Goal: Task Accomplishment & Management: Complete application form

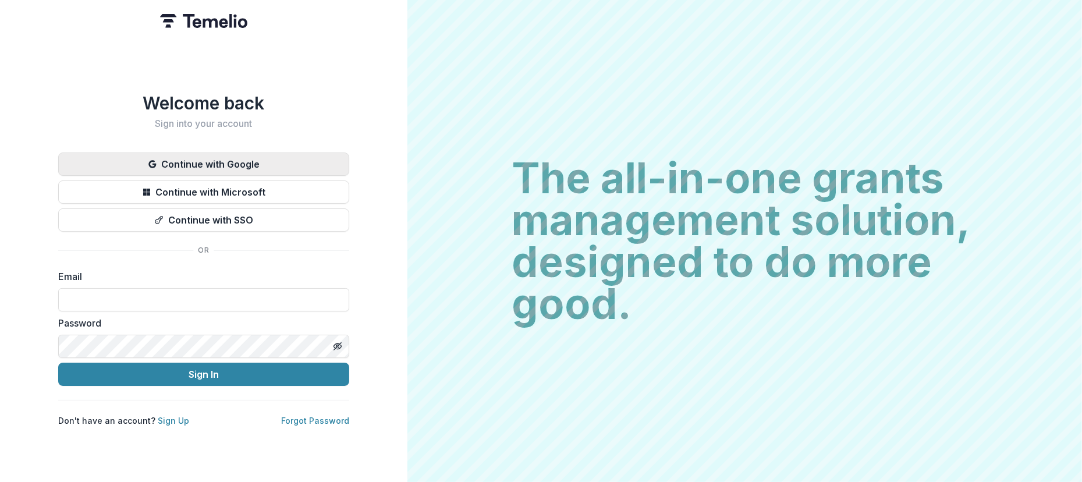
click at [182, 153] on button "Continue with Google" at bounding box center [203, 164] width 291 height 23
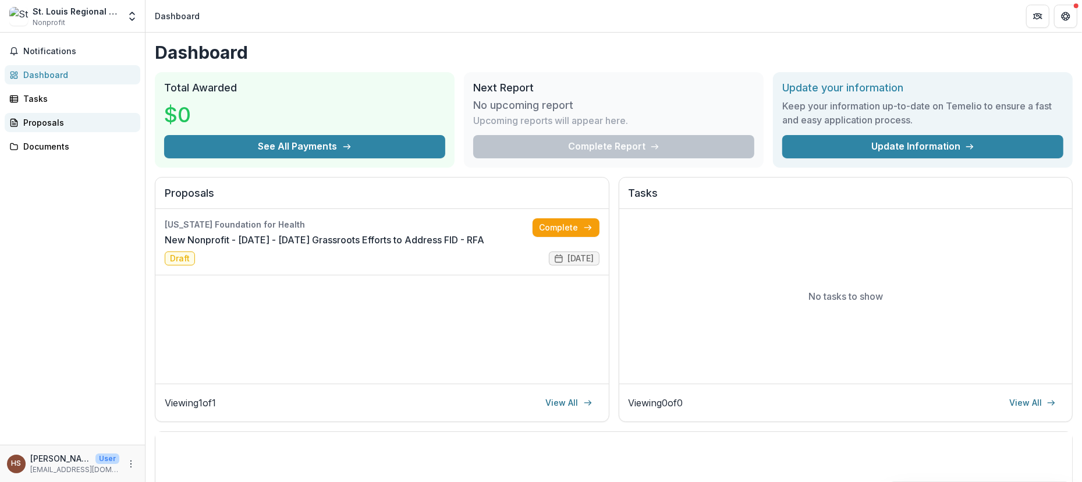
click at [61, 118] on div "Proposals" at bounding box center [77, 122] width 108 height 12
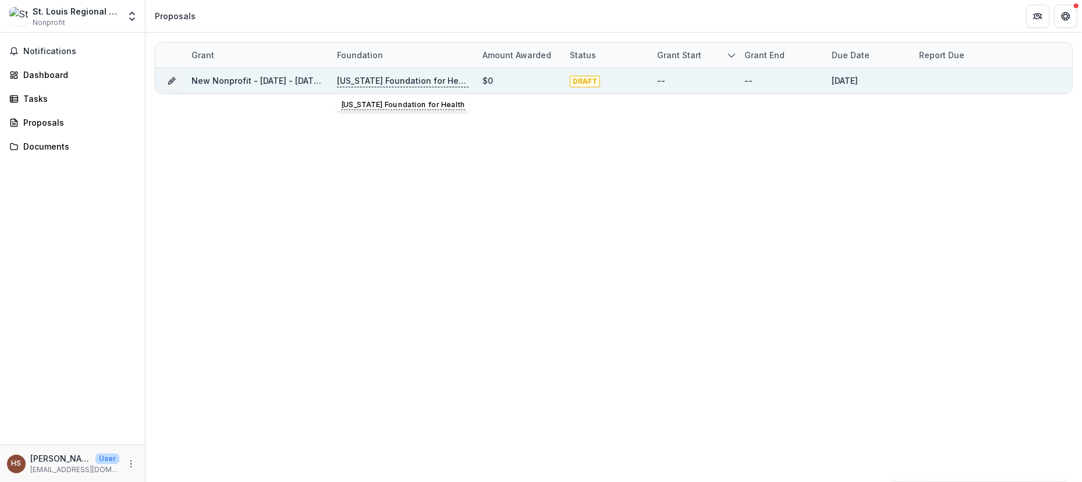
click at [370, 83] on p "[US_STATE] Foundation for Health" at bounding box center [403, 81] width 132 height 13
click at [278, 80] on link "New Nonprofit - [DATE] - [DATE] Grassroots Efforts to Address FID - RFA" at bounding box center [337, 81] width 291 height 10
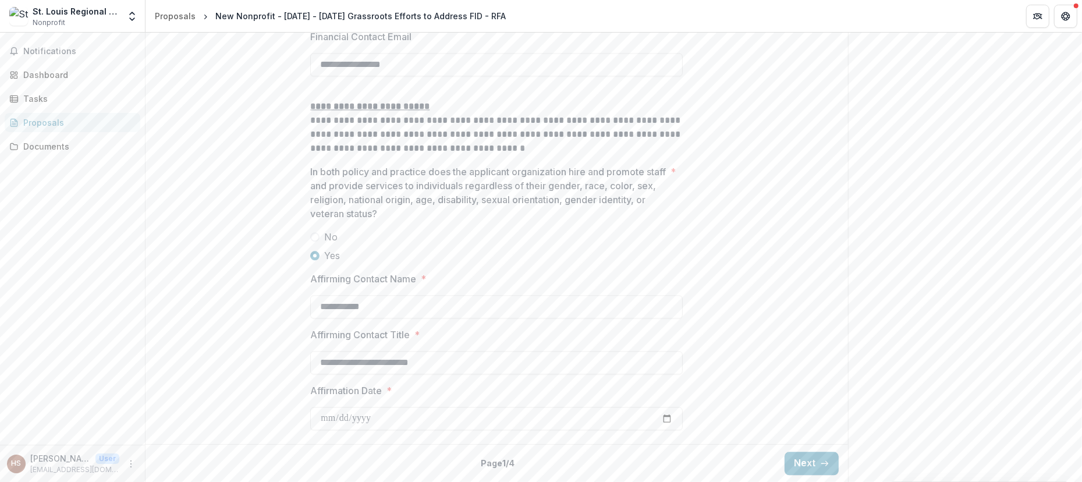
scroll to position [2568, 0]
click at [801, 459] on button "Next" at bounding box center [812, 463] width 54 height 23
drag, startPoint x: 1078, startPoint y: 422, endPoint x: 1070, endPoint y: 380, distance: 42.7
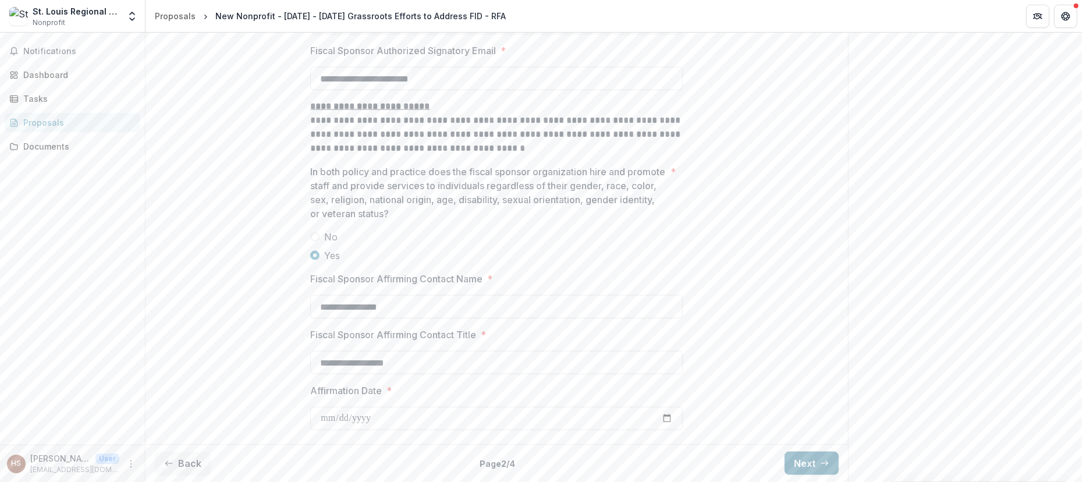
click at [806, 458] on button "Next" at bounding box center [812, 463] width 54 height 23
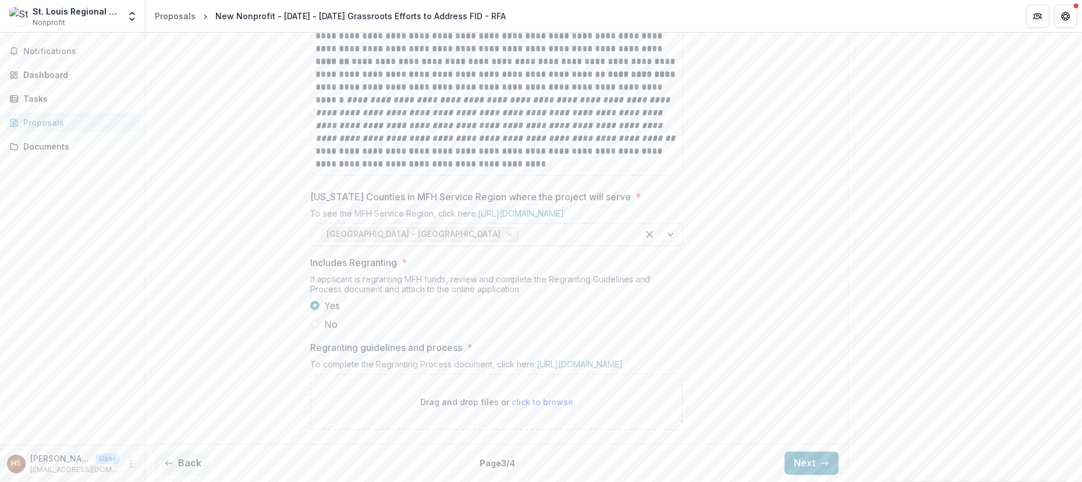
scroll to position [756, 0]
click at [810, 463] on button "Next" at bounding box center [812, 463] width 54 height 23
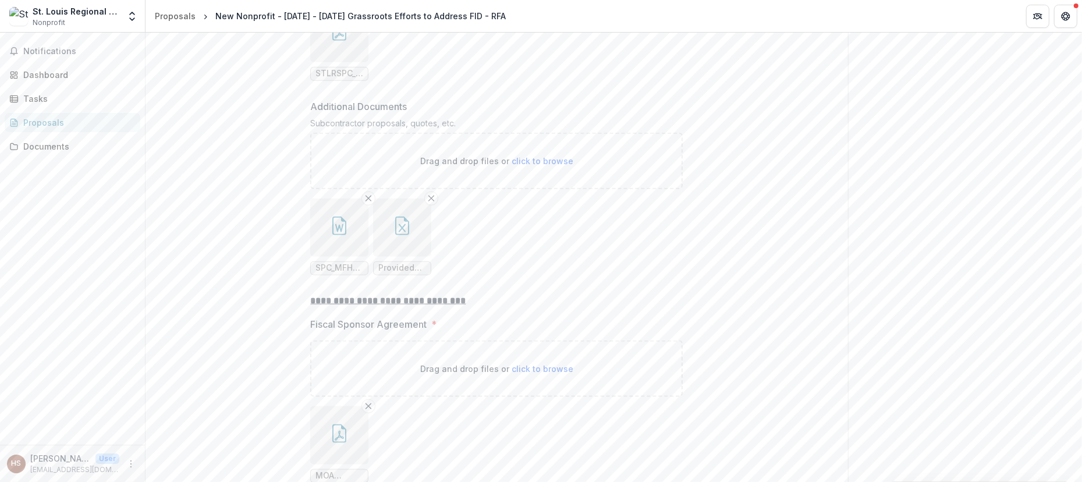
scroll to position [1290, 0]
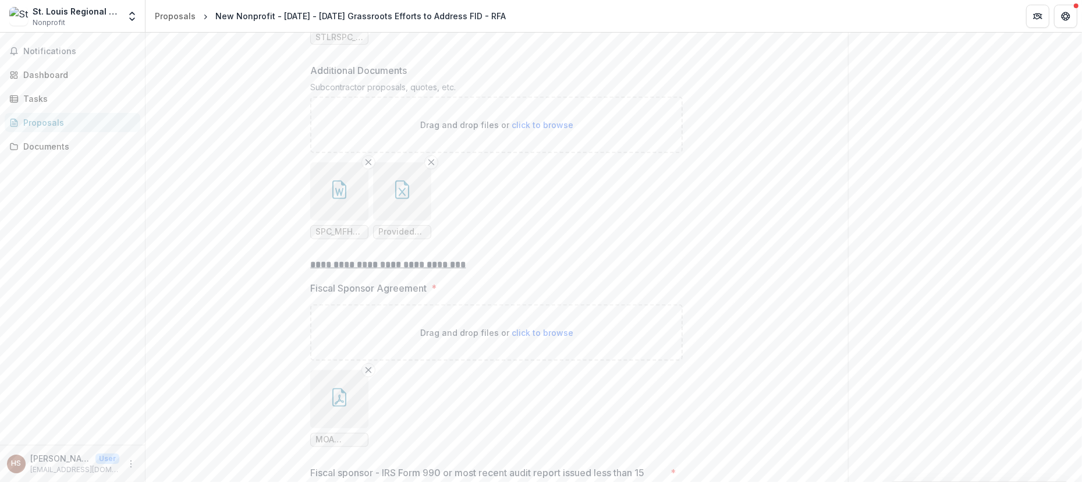
click at [348, 221] on button "button" at bounding box center [339, 191] width 58 height 58
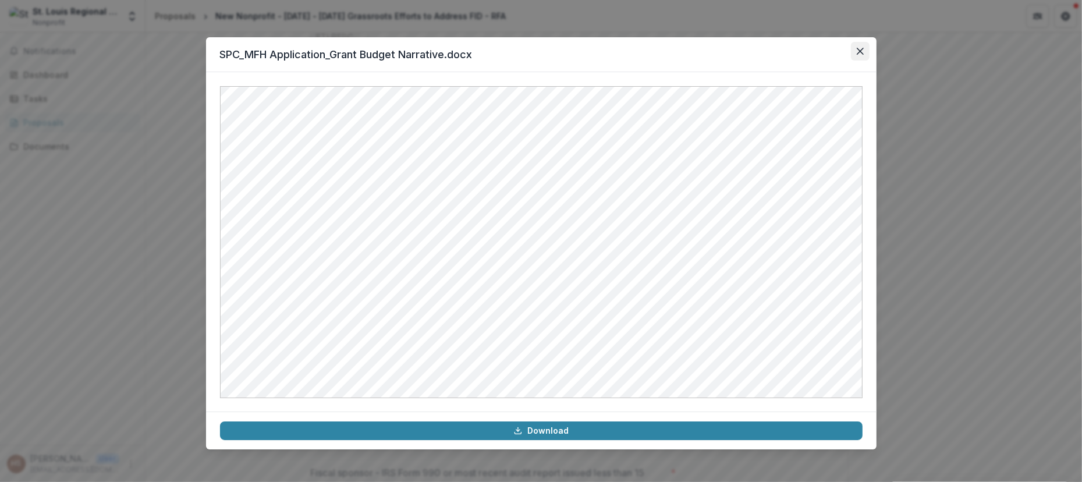
click at [858, 49] on icon "Close" at bounding box center [859, 51] width 7 height 7
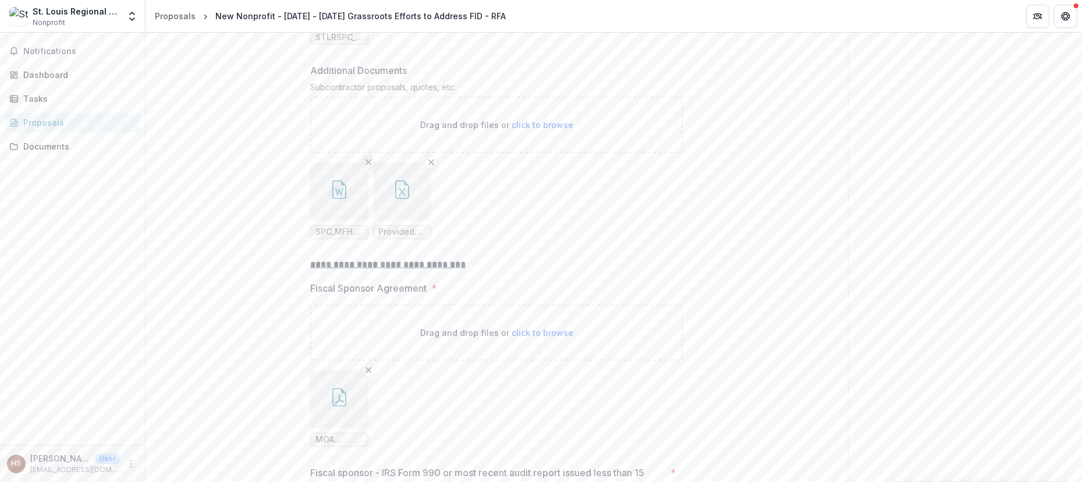
click at [365, 167] on icon "Remove File" at bounding box center [368, 162] width 9 height 9
click at [445, 239] on ul "SPC_Grant Budget.pdf" at bounding box center [496, 200] width 373 height 77
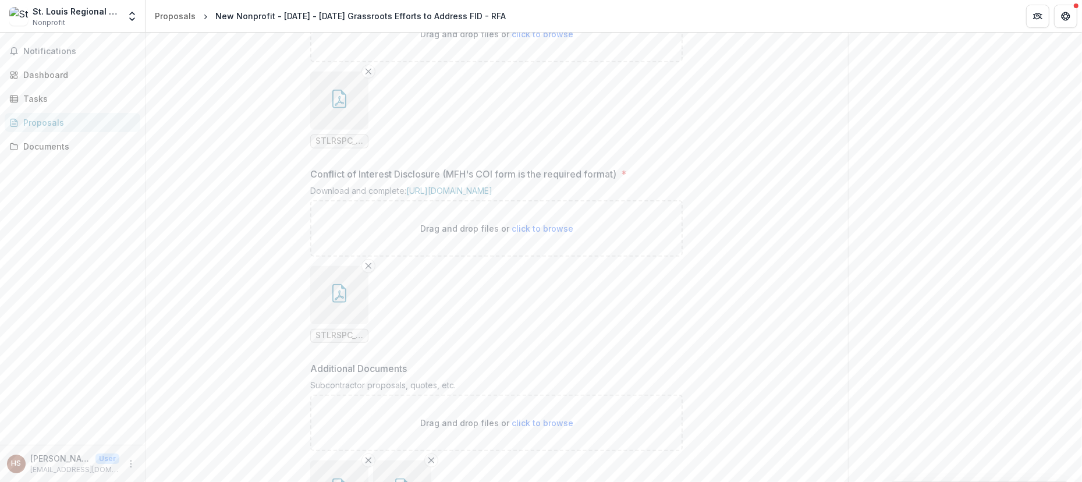
scroll to position [1035, 0]
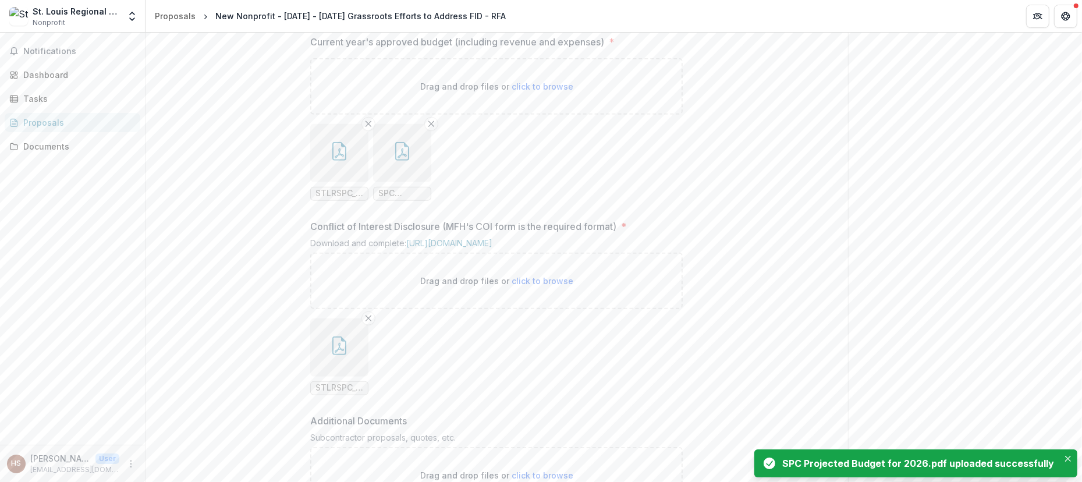
drag, startPoint x: 413, startPoint y: 249, endPoint x: 514, endPoint y: 290, distance: 108.7
click at [514, 201] on ul "STLRSPC_2025 Budget.pdf SPC Projected Budget for 2026.pdf" at bounding box center [496, 162] width 373 height 77
click at [430, 129] on icon "Remove File" at bounding box center [431, 123] width 9 height 9
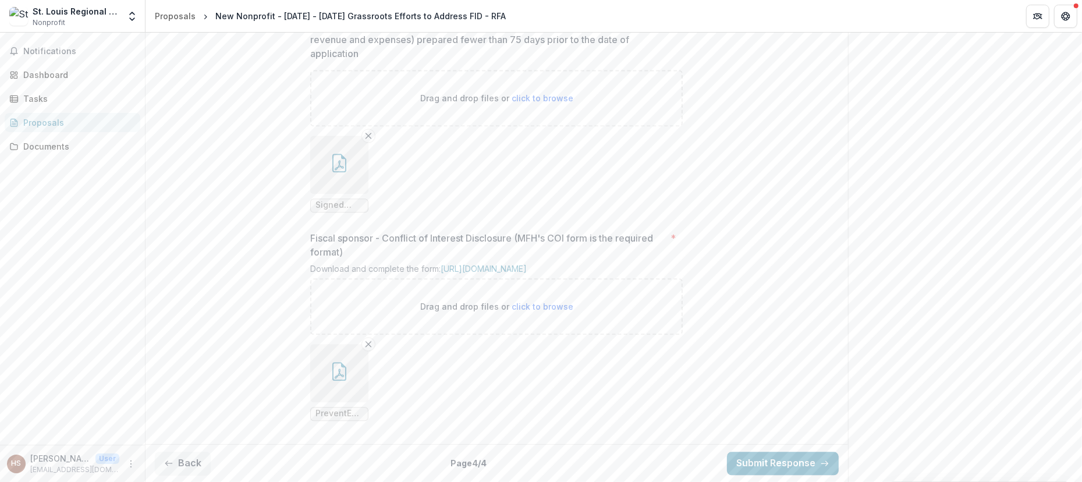
scroll to position [2556, 0]
click at [179, 457] on button "Back" at bounding box center [183, 463] width 56 height 23
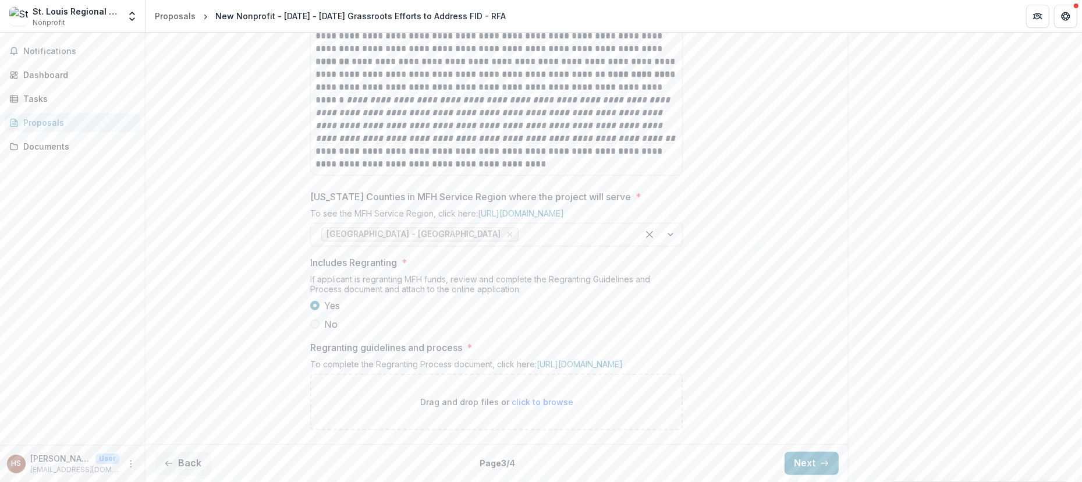
scroll to position [756, 0]
click at [537, 363] on link "[URL][DOMAIN_NAME]" at bounding box center [580, 364] width 86 height 10
click at [805, 460] on button "Next" at bounding box center [812, 463] width 54 height 23
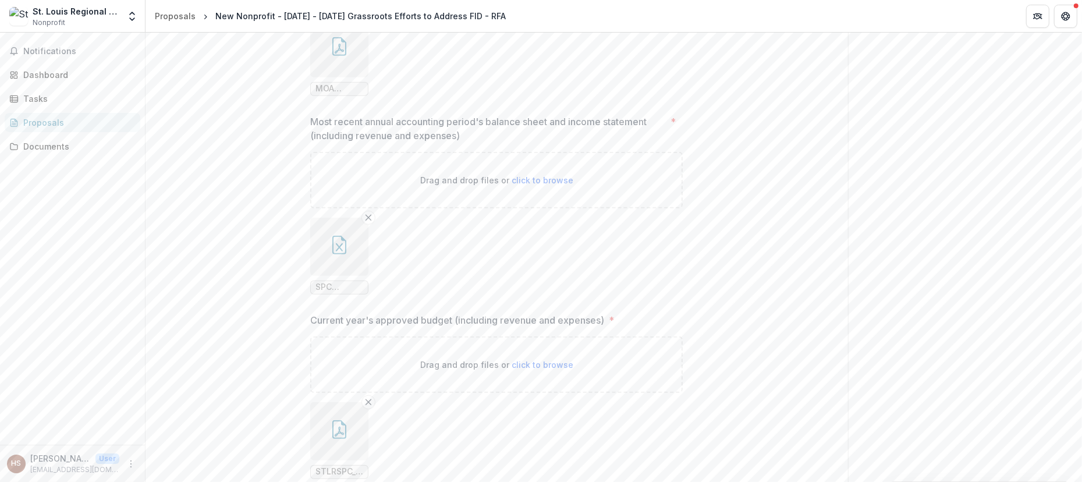
drag, startPoint x: 1078, startPoint y: 189, endPoint x: 1082, endPoint y: 138, distance: 50.8
click at [1082, 138] on div "**********" at bounding box center [614, 257] width 937 height 449
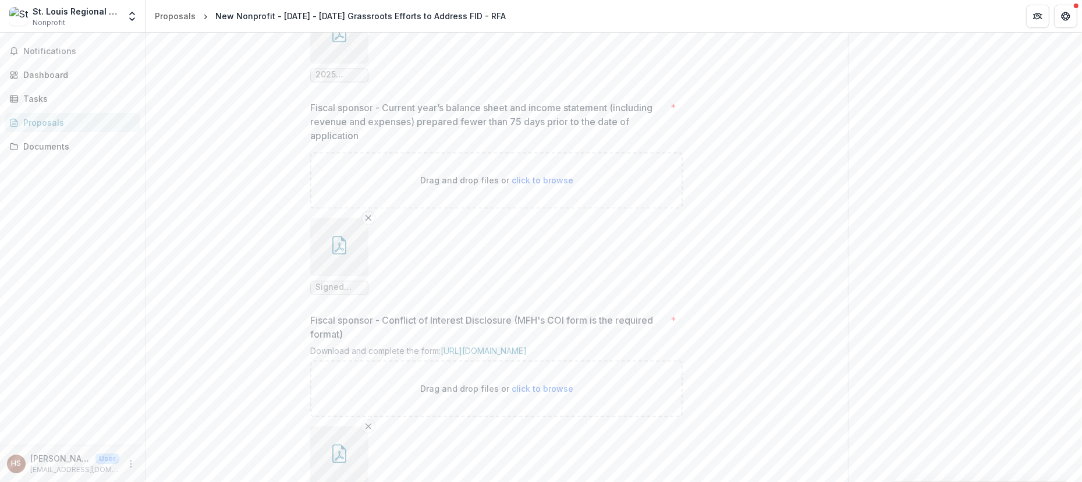
scroll to position [2556, 0]
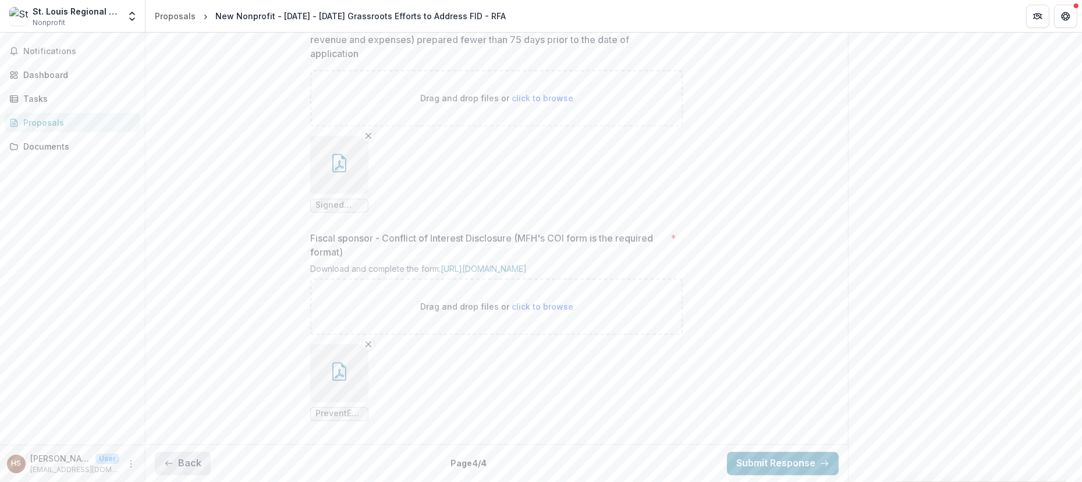
click at [193, 461] on button "Back" at bounding box center [183, 463] width 56 height 23
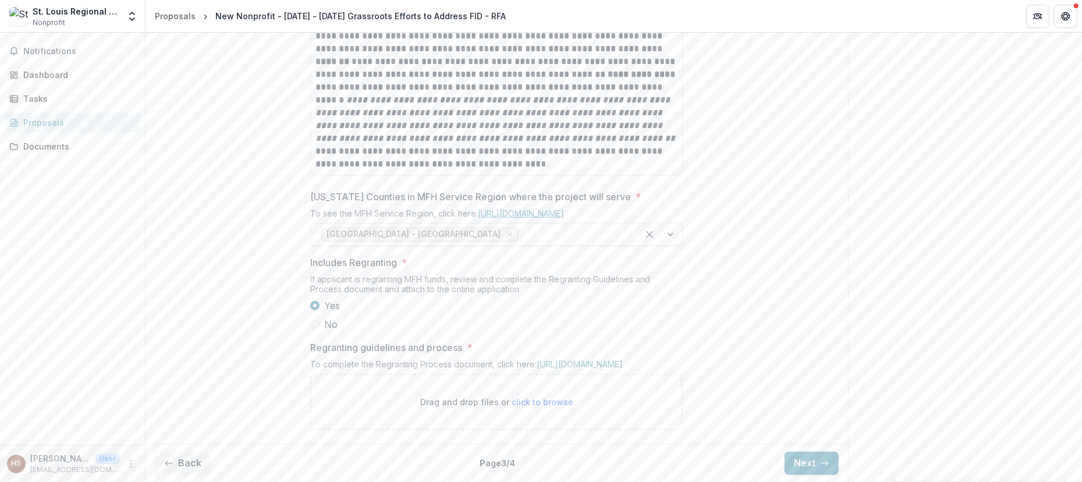
click at [553, 208] on link "[URL][DOMAIN_NAME]" at bounding box center [521, 213] width 86 height 10
click at [671, 227] on div at bounding box center [660, 235] width 44 height 22
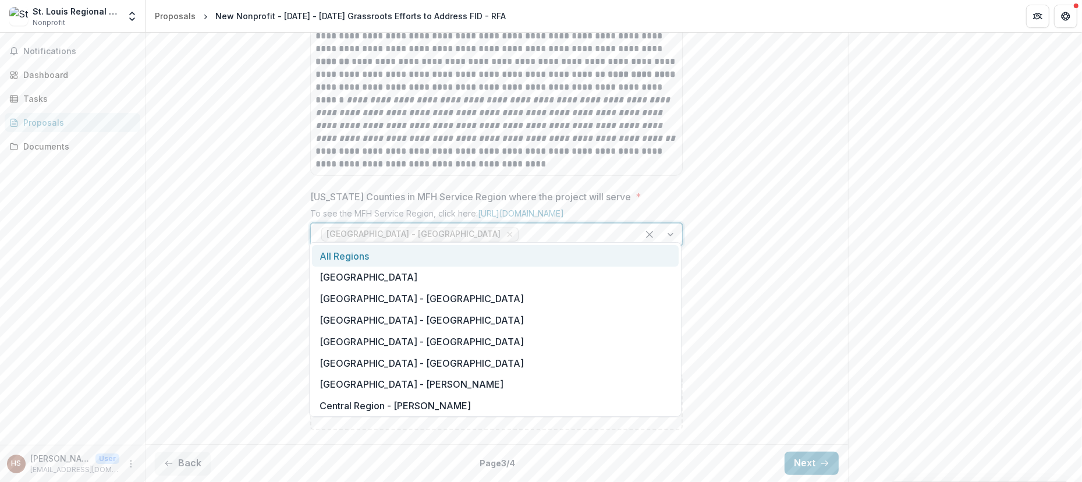
drag, startPoint x: 682, startPoint y: 249, endPoint x: 681, endPoint y: 279, distance: 29.7
click at [681, 279] on div "All Regions [GEOGRAPHIC_DATA] [GEOGRAPHIC_DATA] - [GEOGRAPHIC_DATA] [GEOGRAPHIC…" at bounding box center [495, 329] width 373 height 175
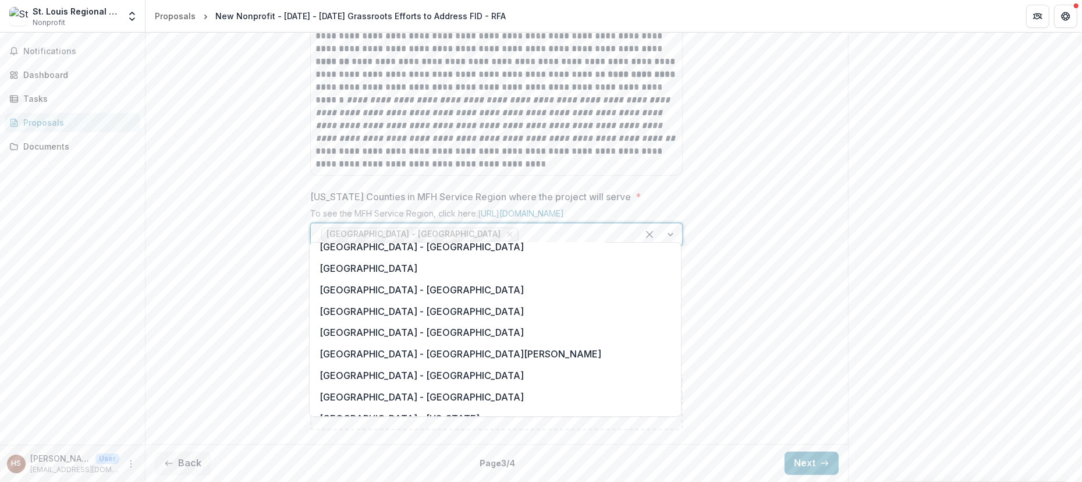
scroll to position [804, 0]
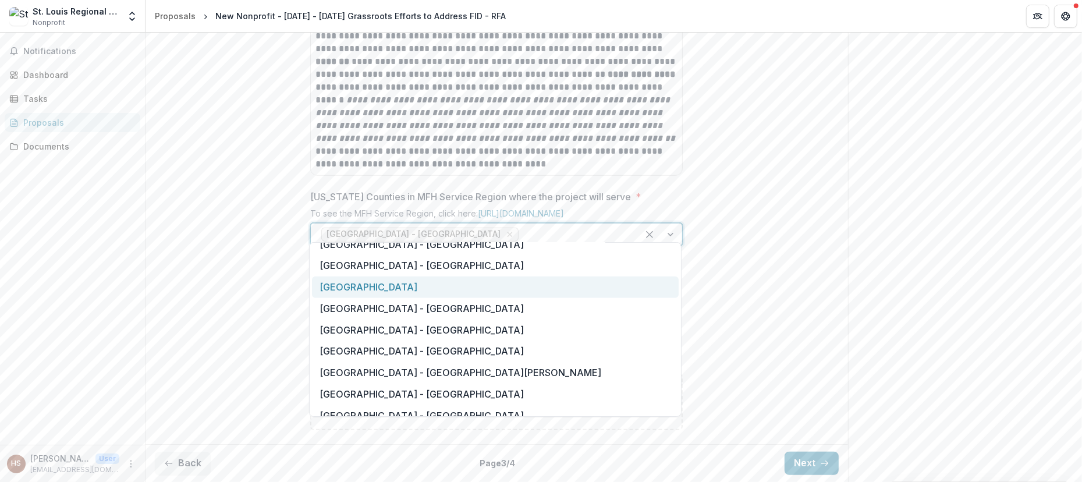
click at [490, 288] on div "[GEOGRAPHIC_DATA]" at bounding box center [495, 288] width 367 height 22
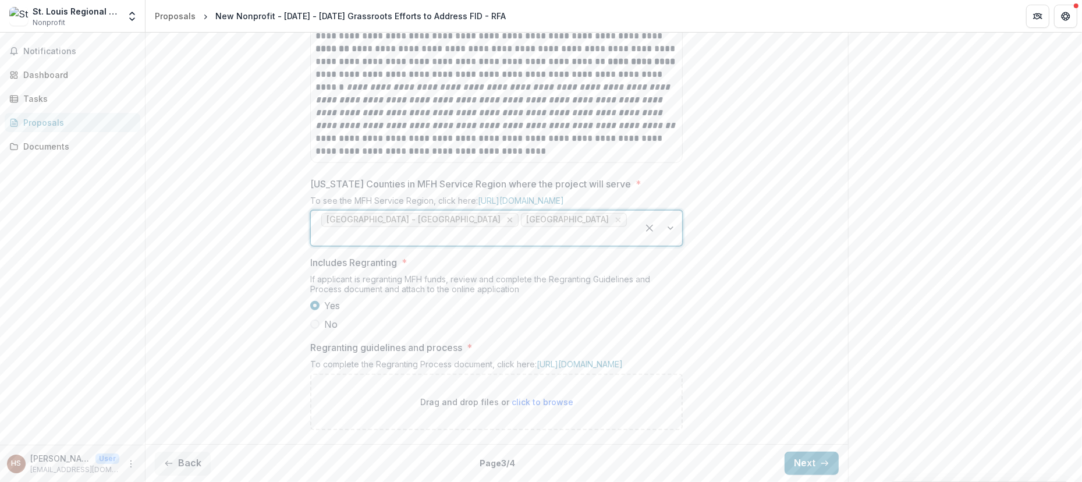
click at [515, 224] on icon "Remove Saint Louis Metropolitan Region - St. Louis City" at bounding box center [509, 219] width 9 height 9
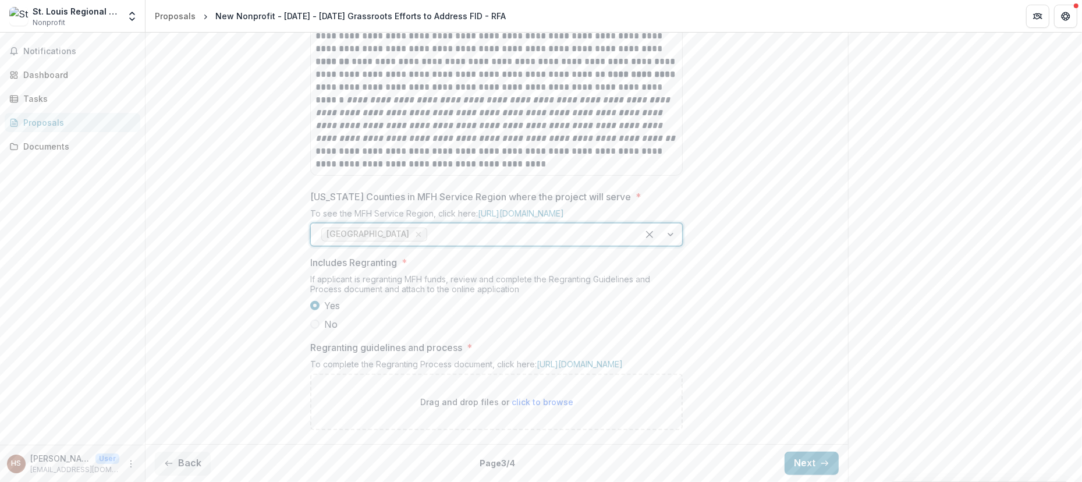
click at [824, 215] on div "**********" at bounding box center [497, 12] width 703 height 855
click at [809, 461] on button "Next" at bounding box center [812, 463] width 54 height 23
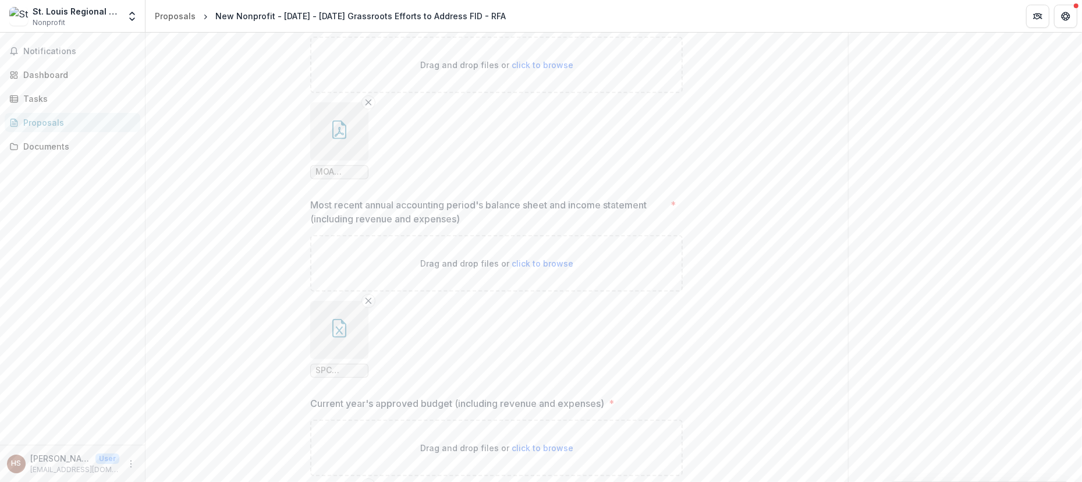
scroll to position [0, 0]
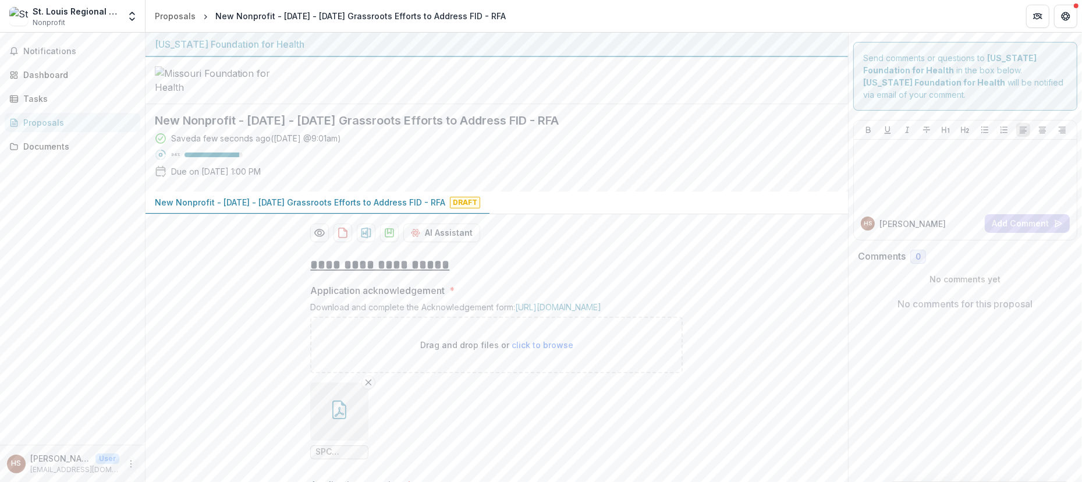
click at [133, 463] on icon "More" at bounding box center [130, 463] width 9 height 9
click at [48, 10] on div "St. Louis Regional Suicide Prevention Coalition" at bounding box center [76, 11] width 87 height 12
click at [129, 17] on icon "Open entity switcher" at bounding box center [132, 16] width 12 height 12
click at [82, 62] on link "Settings" at bounding box center [73, 64] width 140 height 19
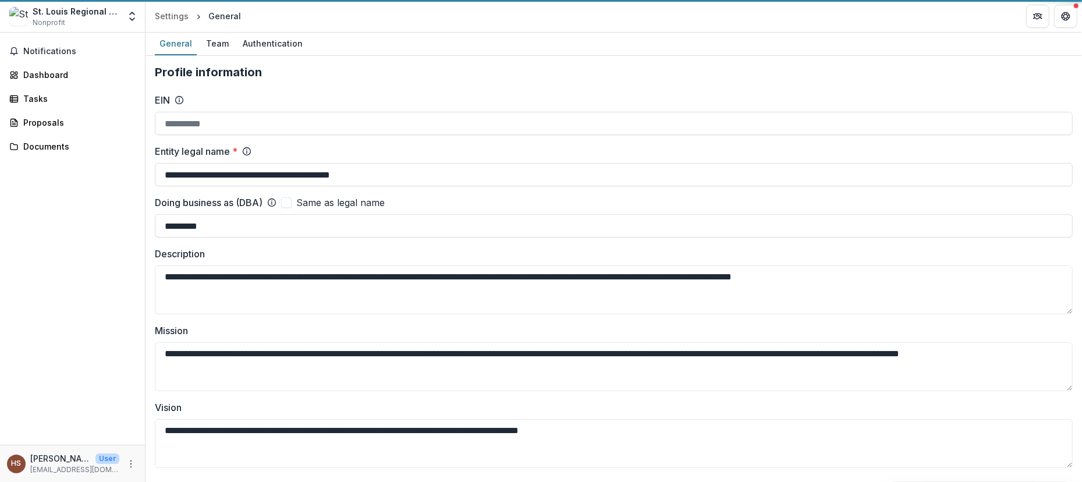
type input "**********"
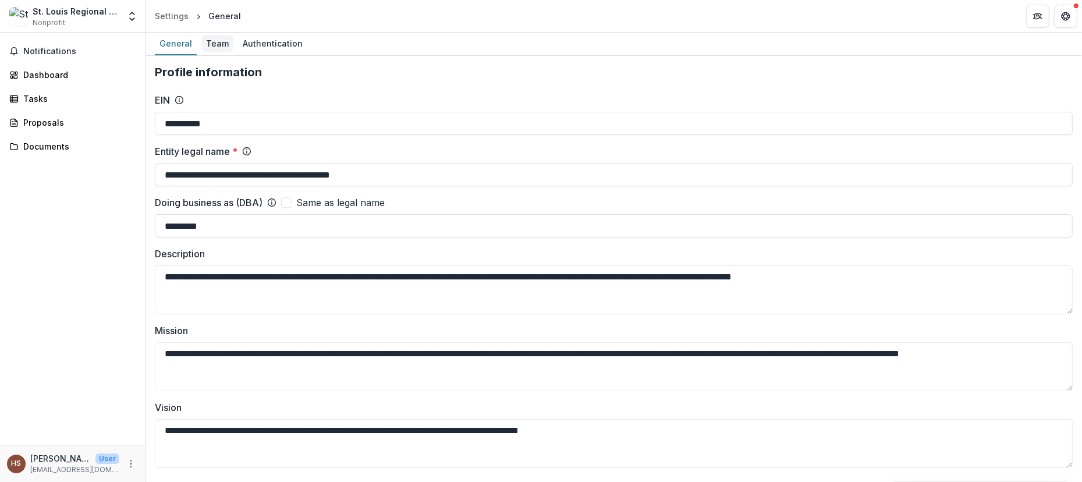
click at [218, 40] on div "Team" at bounding box center [217, 43] width 32 height 17
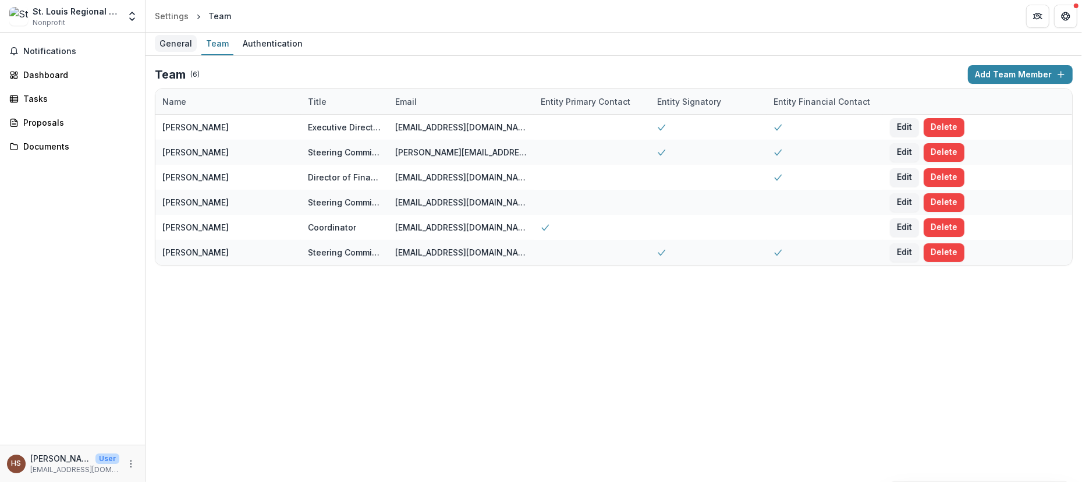
click at [162, 37] on div "General" at bounding box center [176, 43] width 42 height 17
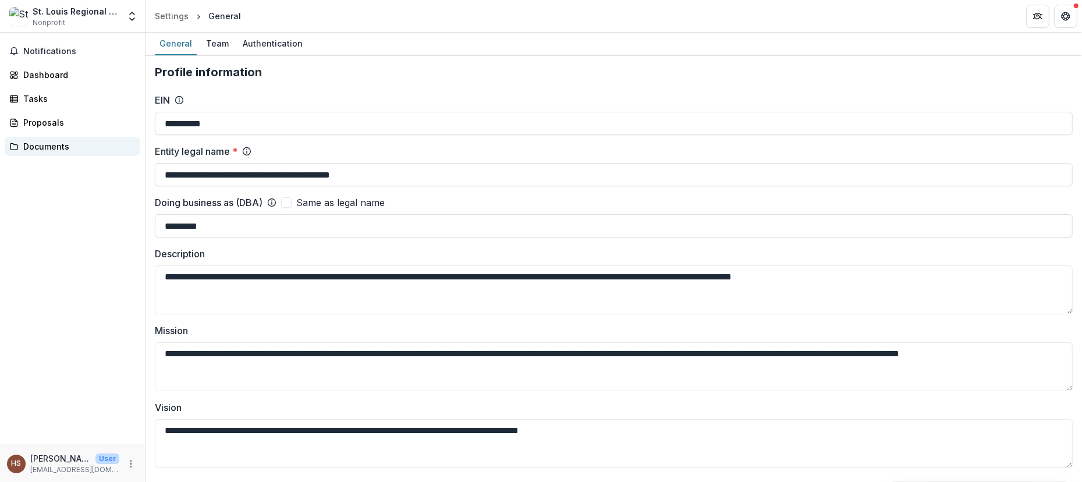
click at [54, 144] on div "Documents" at bounding box center [77, 146] width 108 height 12
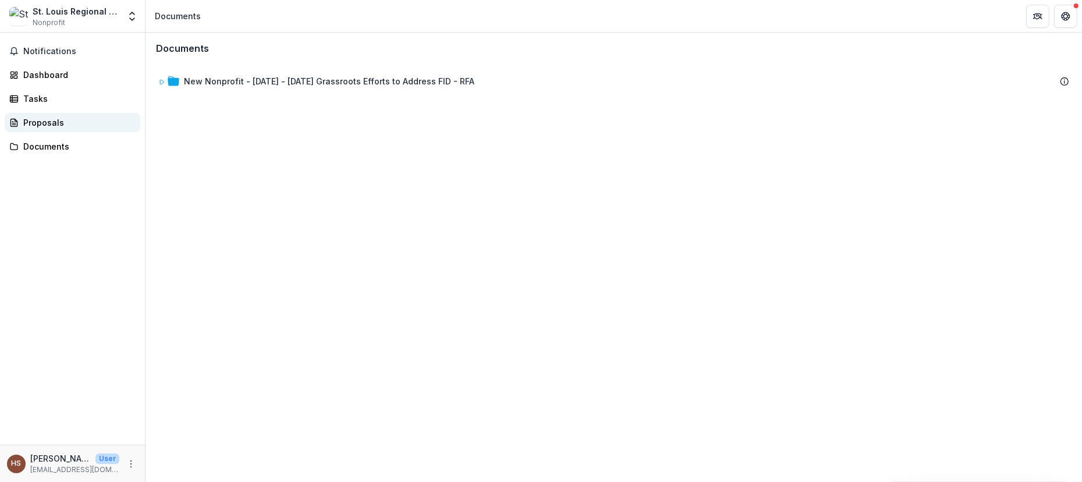
click at [47, 118] on div "Proposals" at bounding box center [77, 122] width 108 height 12
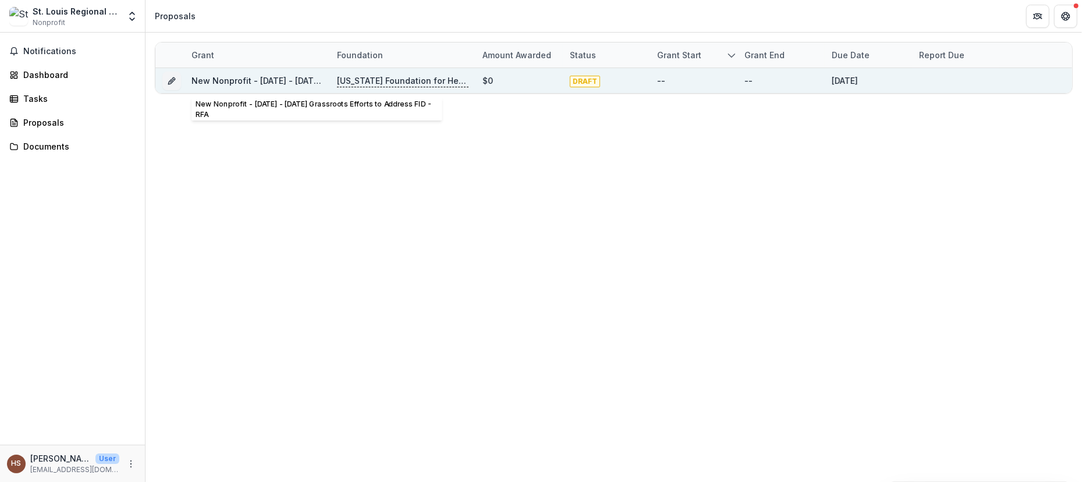
click at [228, 79] on link "New Nonprofit - [DATE] - [DATE] Grassroots Efforts to Address FID - RFA" at bounding box center [337, 81] width 291 height 10
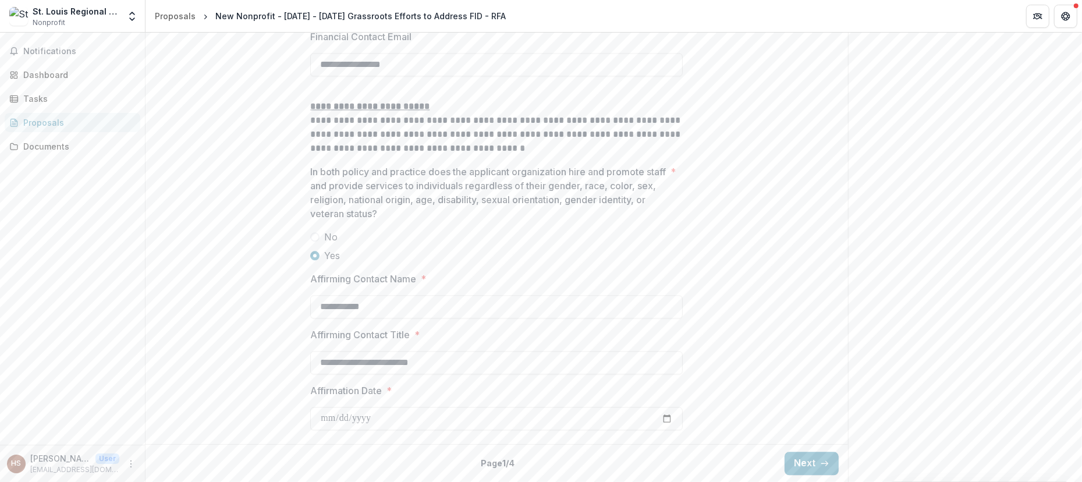
scroll to position [2568, 0]
click at [803, 465] on button "Next" at bounding box center [812, 463] width 54 height 23
click at [810, 458] on button "Next" at bounding box center [812, 463] width 54 height 23
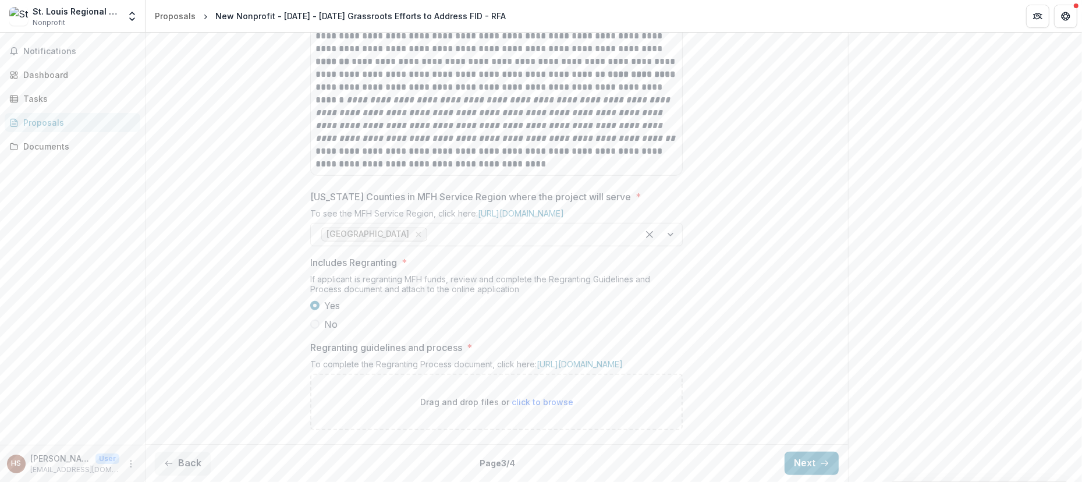
scroll to position [756, 0]
click at [230, 235] on div "**********" at bounding box center [497, 12] width 703 height 855
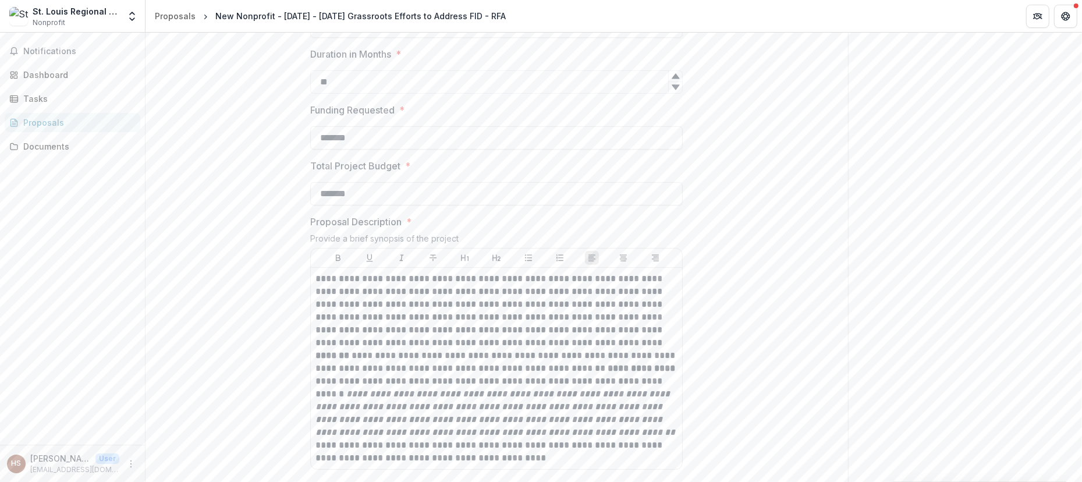
scroll to position [239, 0]
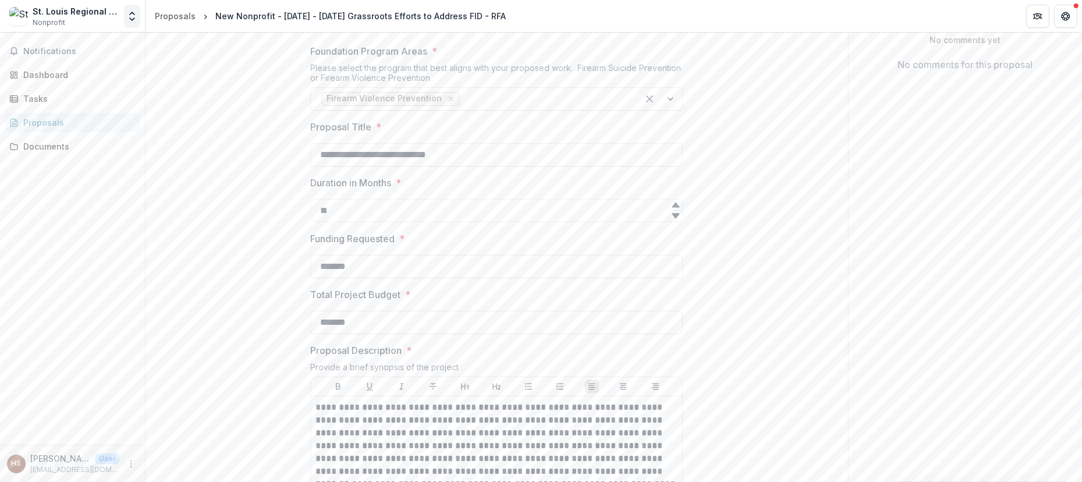
click at [132, 17] on icon "Open entity switcher" at bounding box center [132, 16] width 12 height 12
click at [62, 65] on link "Settings" at bounding box center [73, 64] width 140 height 19
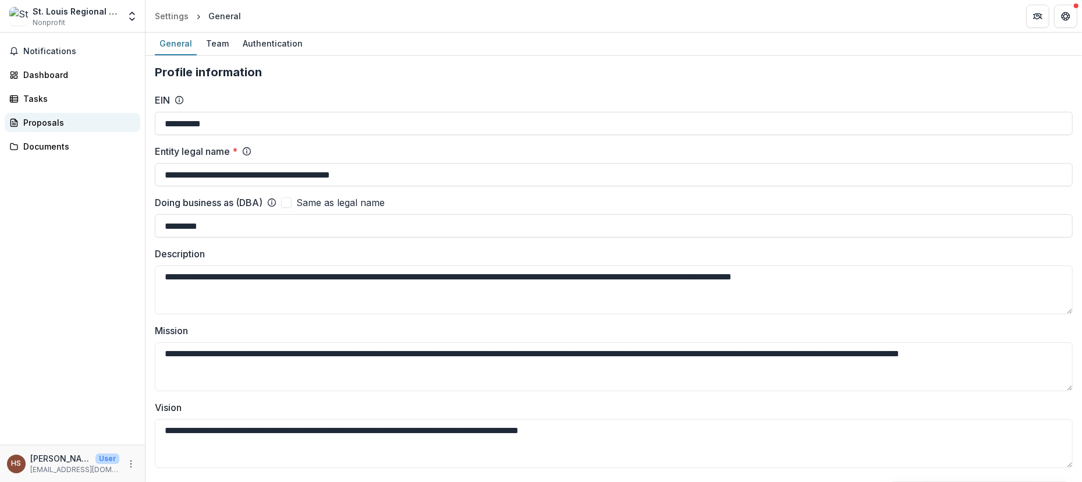
click at [48, 124] on div "Proposals" at bounding box center [77, 122] width 108 height 12
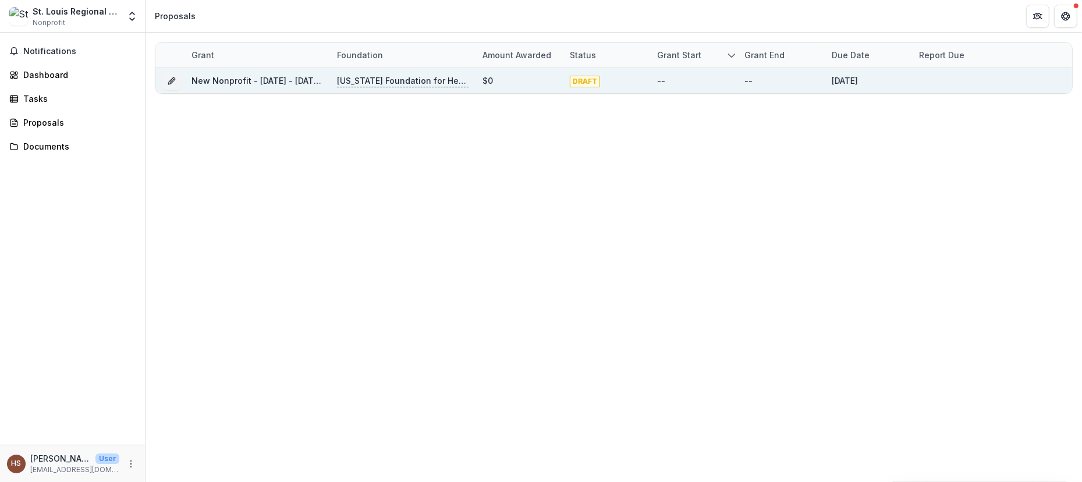
click at [284, 77] on link "New Nonprofit - [DATE] - [DATE] Grassroots Efforts to Address FID - RFA" at bounding box center [337, 81] width 291 height 10
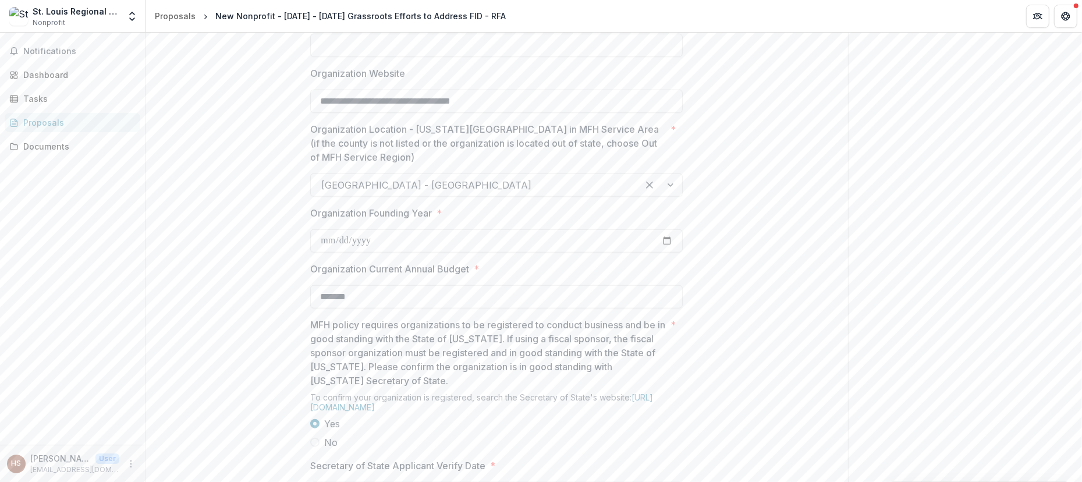
scroll to position [896, 0]
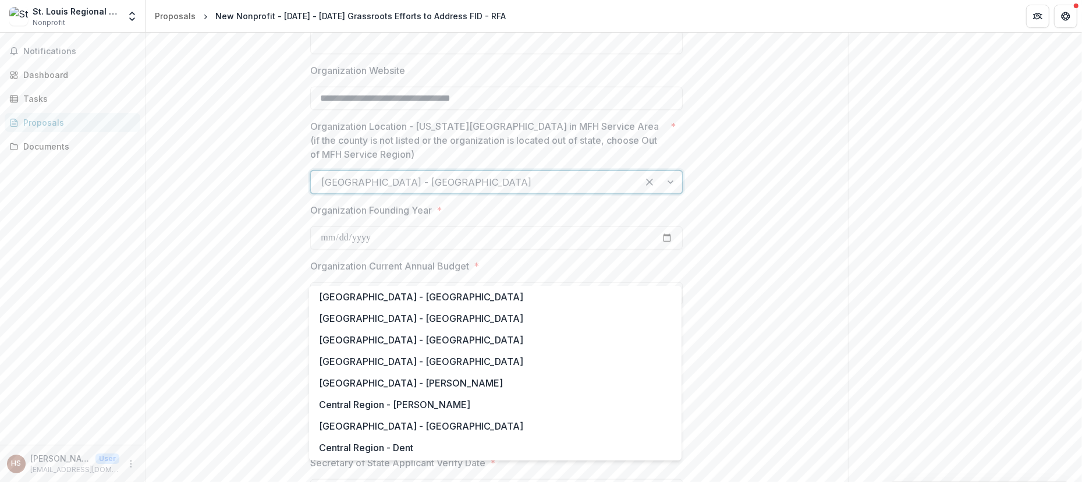
click at [590, 190] on div at bounding box center [474, 182] width 306 height 16
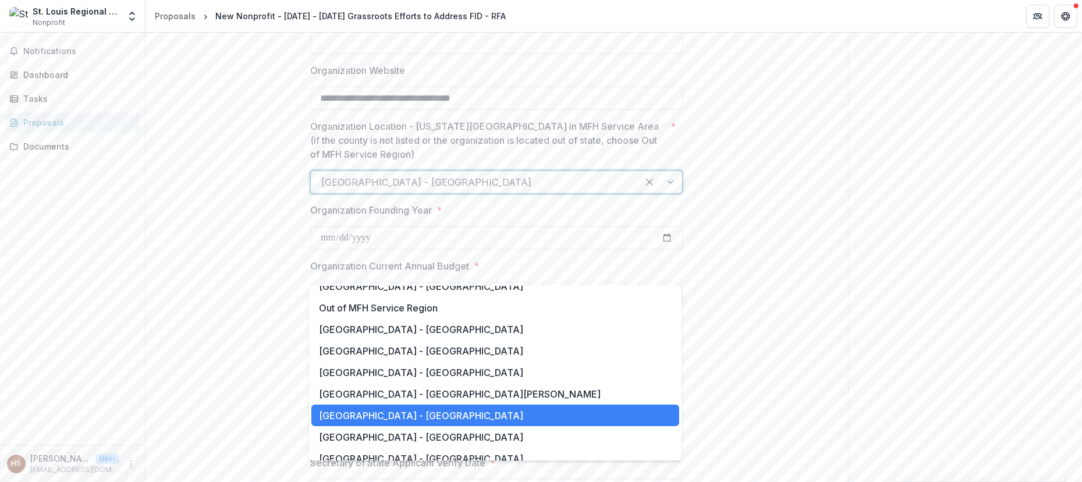
scroll to position [758, 0]
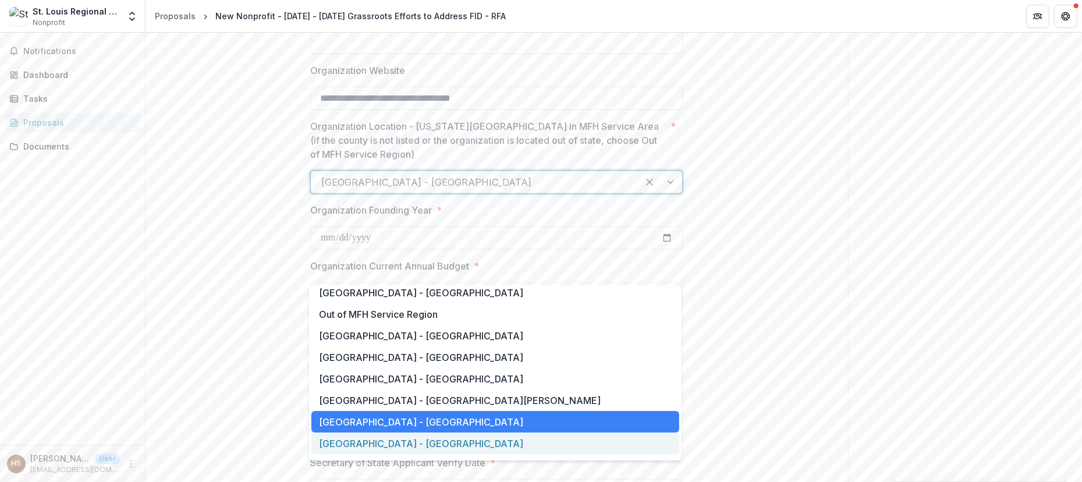
click at [570, 444] on div "[GEOGRAPHIC_DATA] - [GEOGRAPHIC_DATA]" at bounding box center [495, 444] width 368 height 22
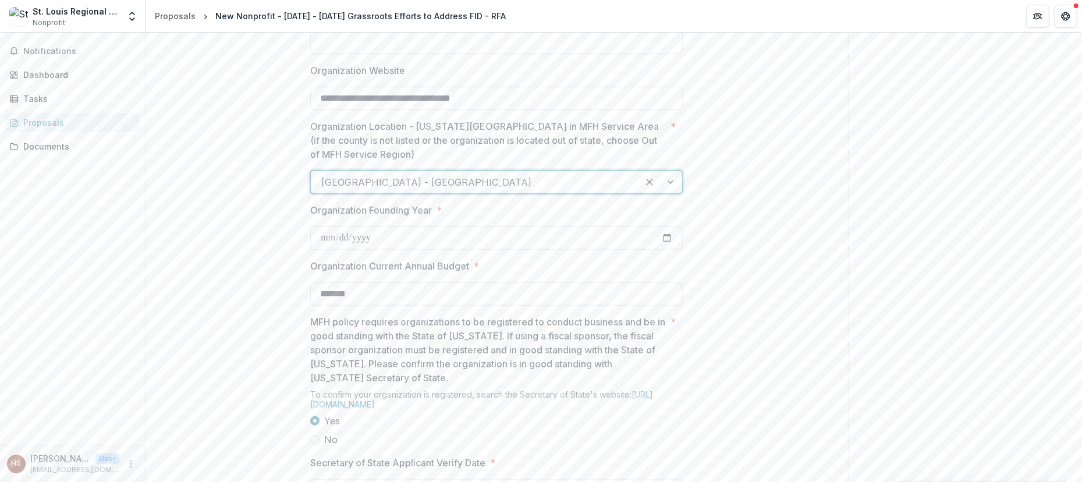
drag, startPoint x: 1078, startPoint y: 218, endPoint x: 1082, endPoint y: 245, distance: 26.4
click at [1082, 245] on div "**********" at bounding box center [614, 257] width 937 height 449
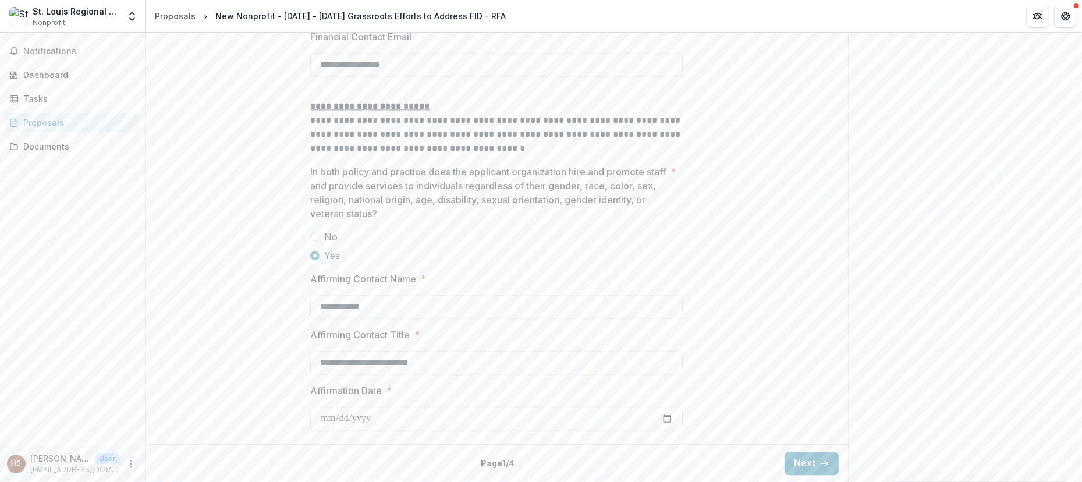
scroll to position [2568, 0]
click at [812, 456] on button "Next" at bounding box center [812, 463] width 54 height 23
click at [816, 455] on button "Next" at bounding box center [812, 463] width 54 height 23
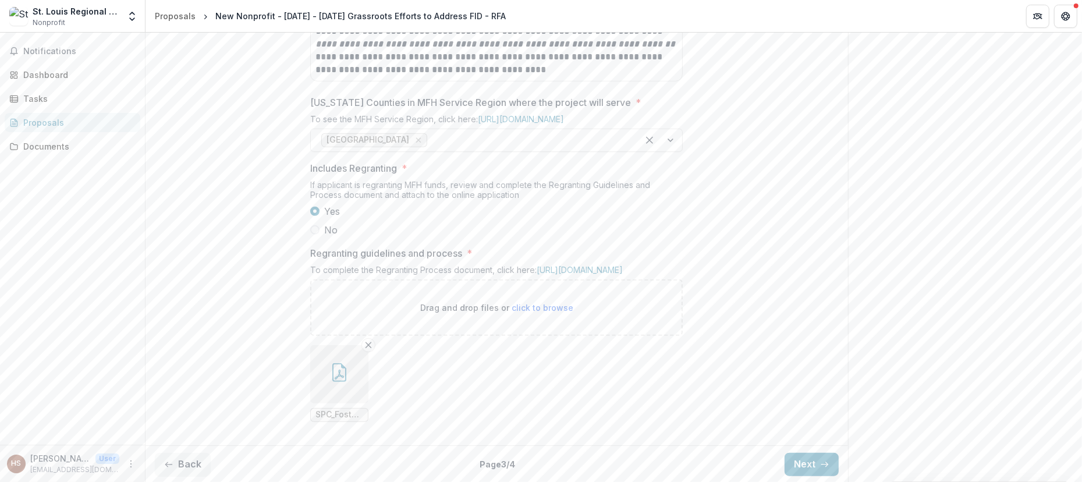
scroll to position [852, 0]
click at [808, 462] on button "Next" at bounding box center [812, 463] width 54 height 23
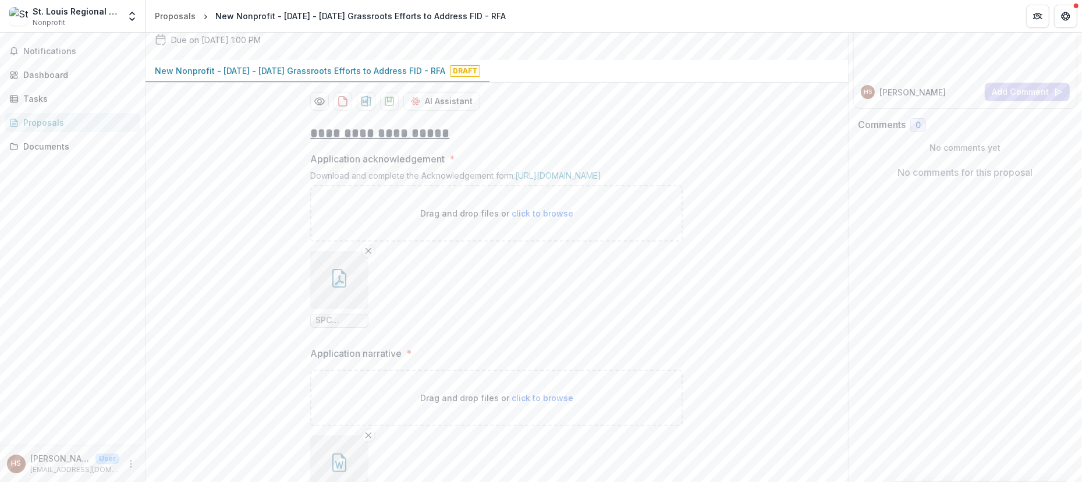
scroll to position [0, 0]
